Goal: Check status: Check status

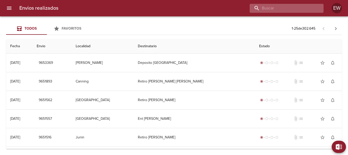
paste input "[PERSON_NAME] [PERSON_NAME]"
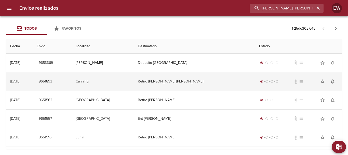
scroll to position [0, 6]
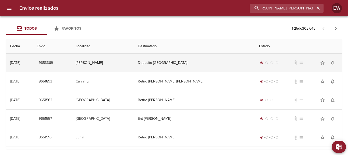
type input "[PERSON_NAME] [PERSON_NAME]"
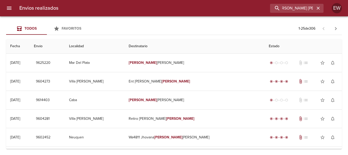
scroll to position [0, 0]
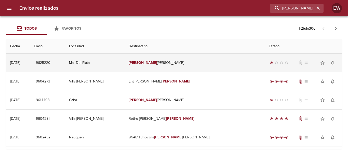
click at [188, 63] on td "[PERSON_NAME] [PERSON_NAME]" at bounding box center [195, 63] width 140 height 18
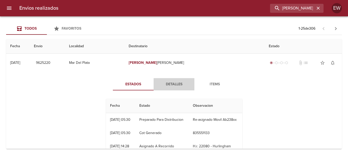
click at [173, 83] on span "Detalles" at bounding box center [174, 84] width 35 height 6
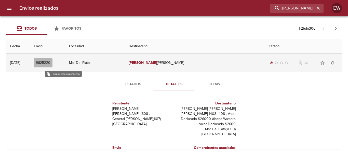
click at [50, 63] on span "9625220" at bounding box center [43, 63] width 15 height 6
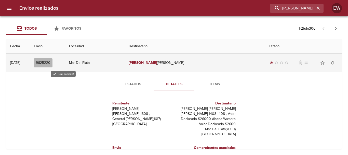
click at [50, 63] on span "9625220" at bounding box center [43, 63] width 15 height 6
click at [50, 62] on span "9625220" at bounding box center [43, 63] width 15 height 6
click at [50, 63] on span "9625220" at bounding box center [43, 63] width 15 height 6
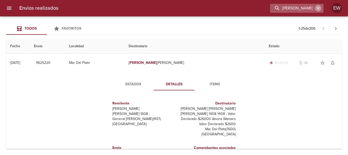
click at [318, 8] on icon "button" at bounding box center [318, 8] width 3 height 3
